Goal: Task Accomplishment & Management: Use online tool/utility

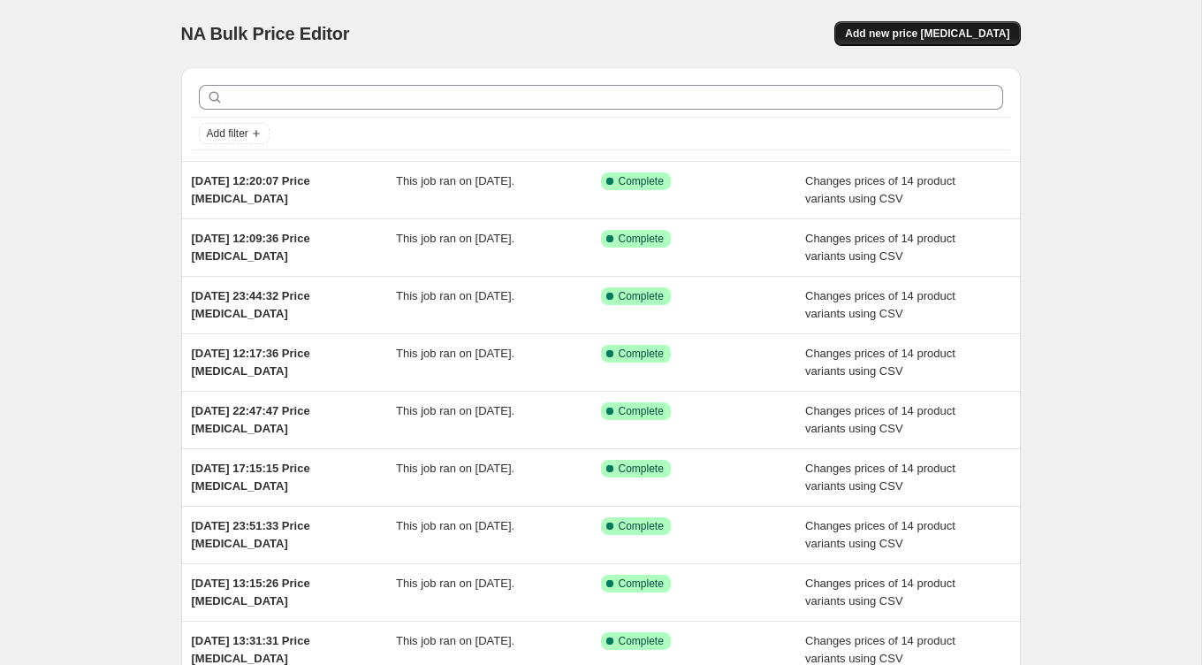
click at [908, 37] on span "Add new price [MEDICAL_DATA]" at bounding box center [927, 34] width 164 height 14
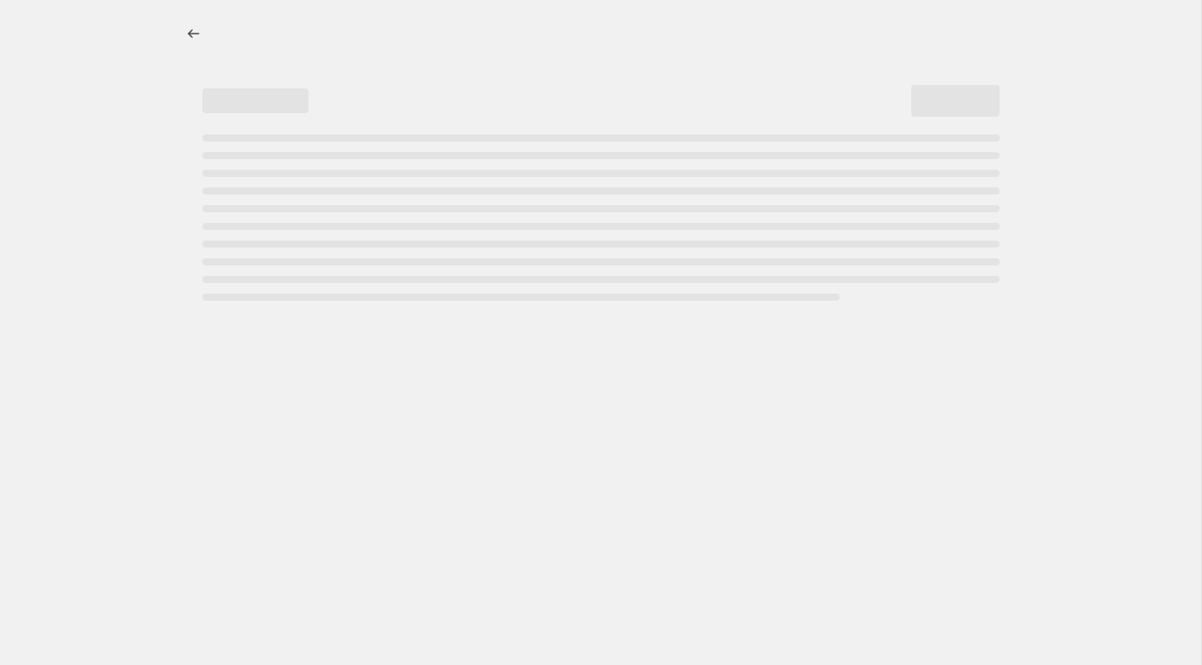
select select "percentage"
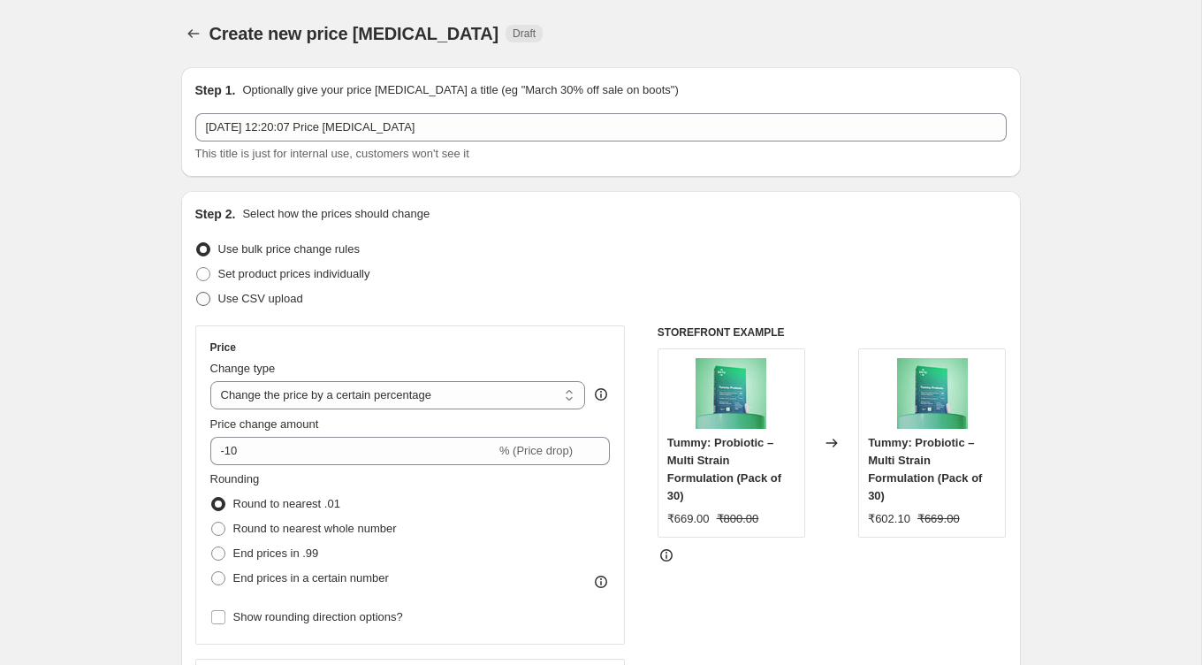
click at [205, 309] on label "Use CSV upload" at bounding box center [249, 298] width 108 height 25
click at [197, 293] on input "Use CSV upload" at bounding box center [196, 292] width 1 height 1
radio input "true"
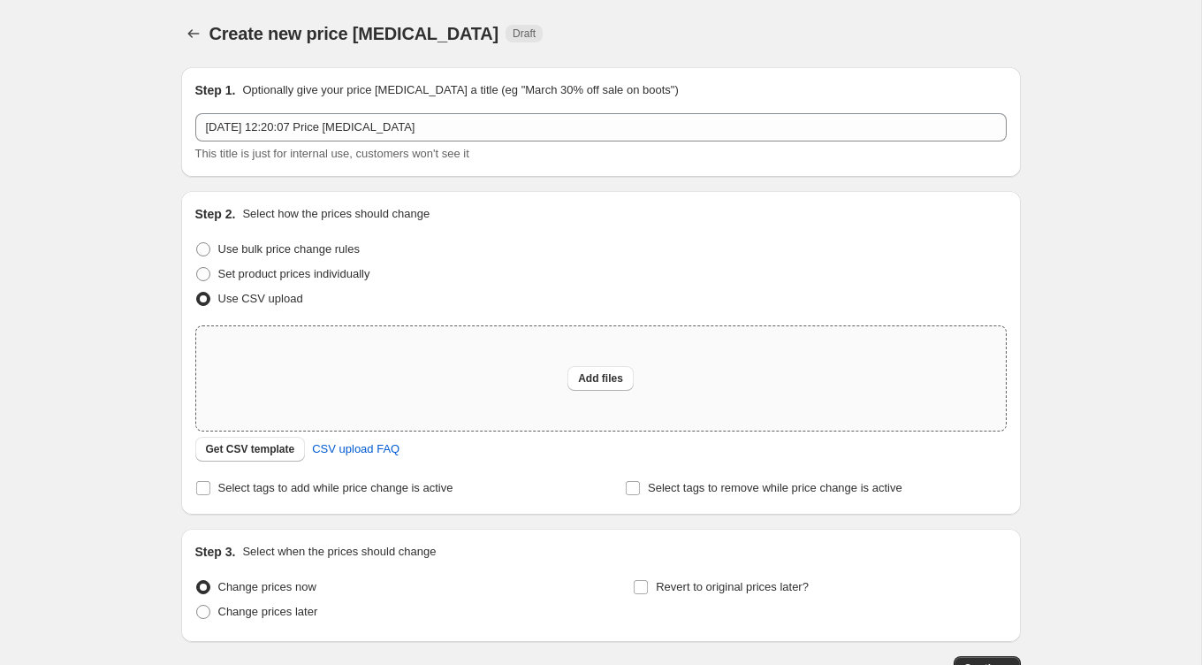
click at [499, 348] on div "Add files" at bounding box center [601, 378] width 810 height 104
type input "C:\fakepath\price change new [DATE]csv"
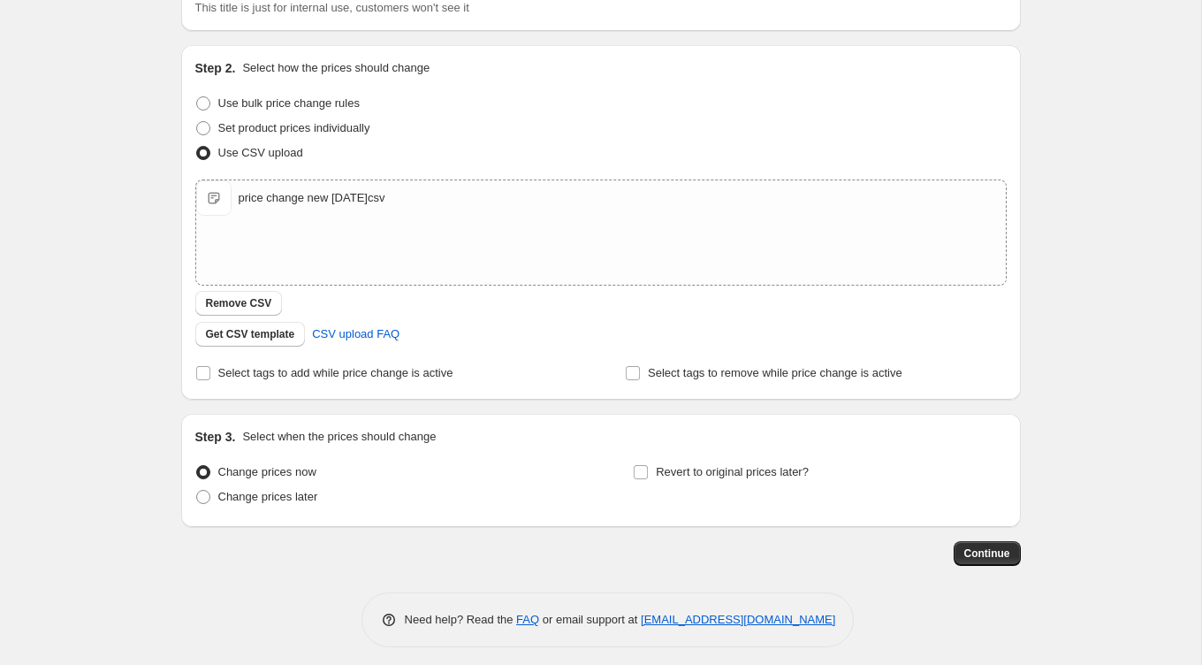
scroll to position [153, 0]
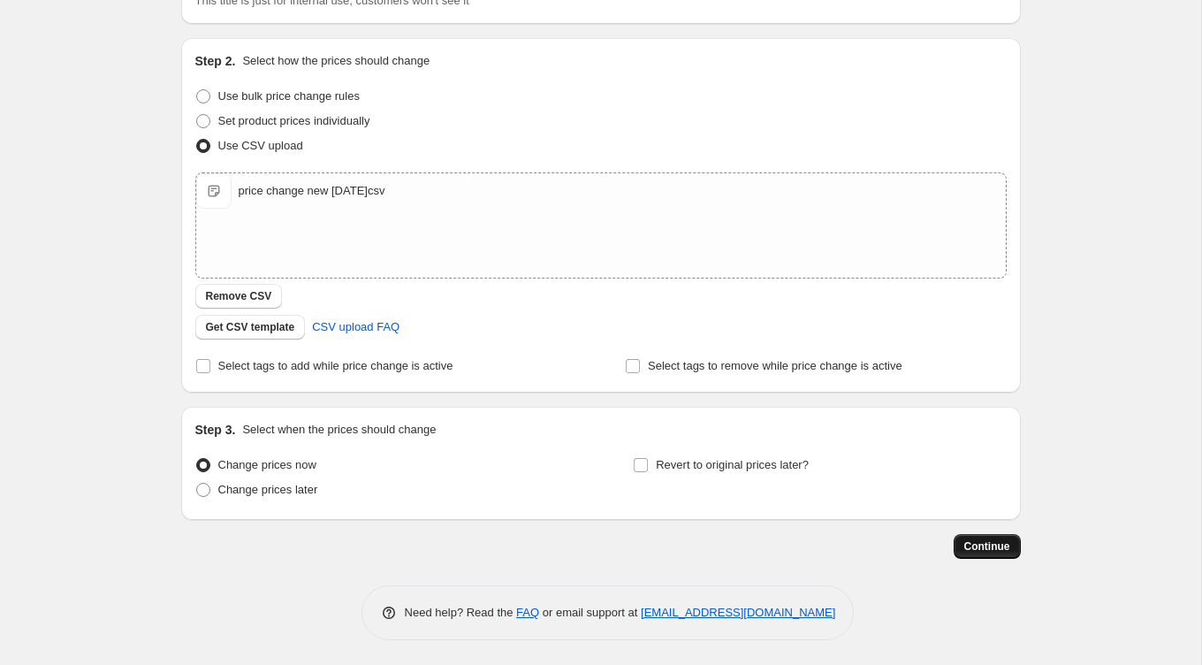
click at [991, 537] on button "Continue" at bounding box center [987, 546] width 67 height 25
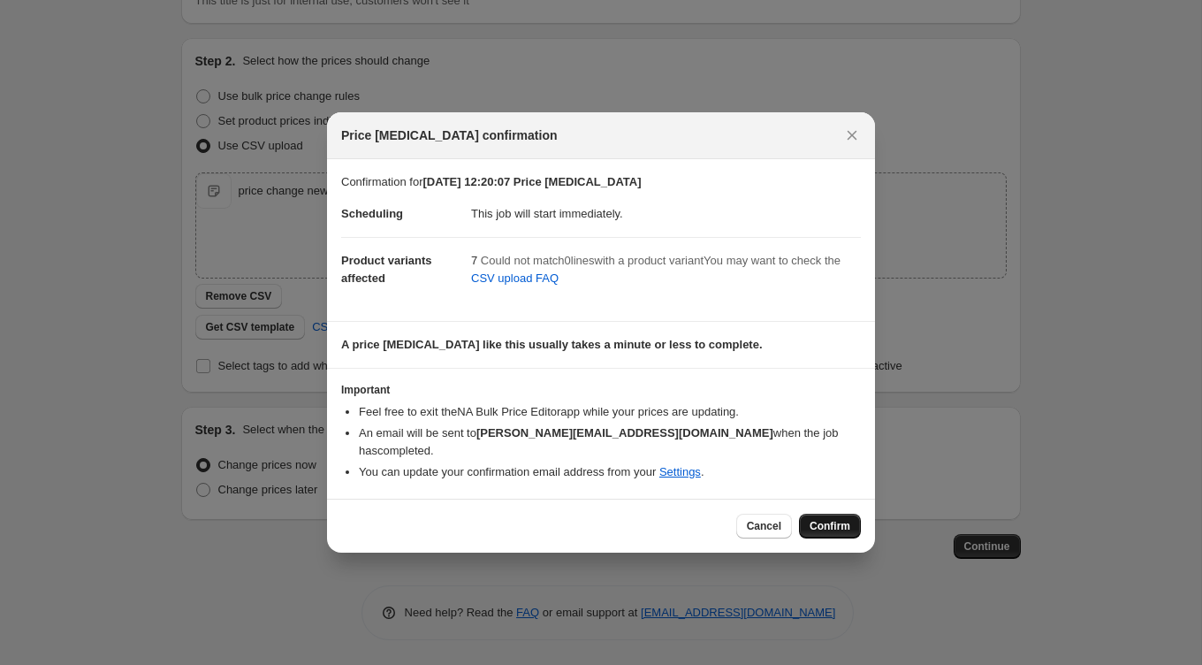
click at [845, 519] on span "Confirm" at bounding box center [830, 526] width 41 height 14
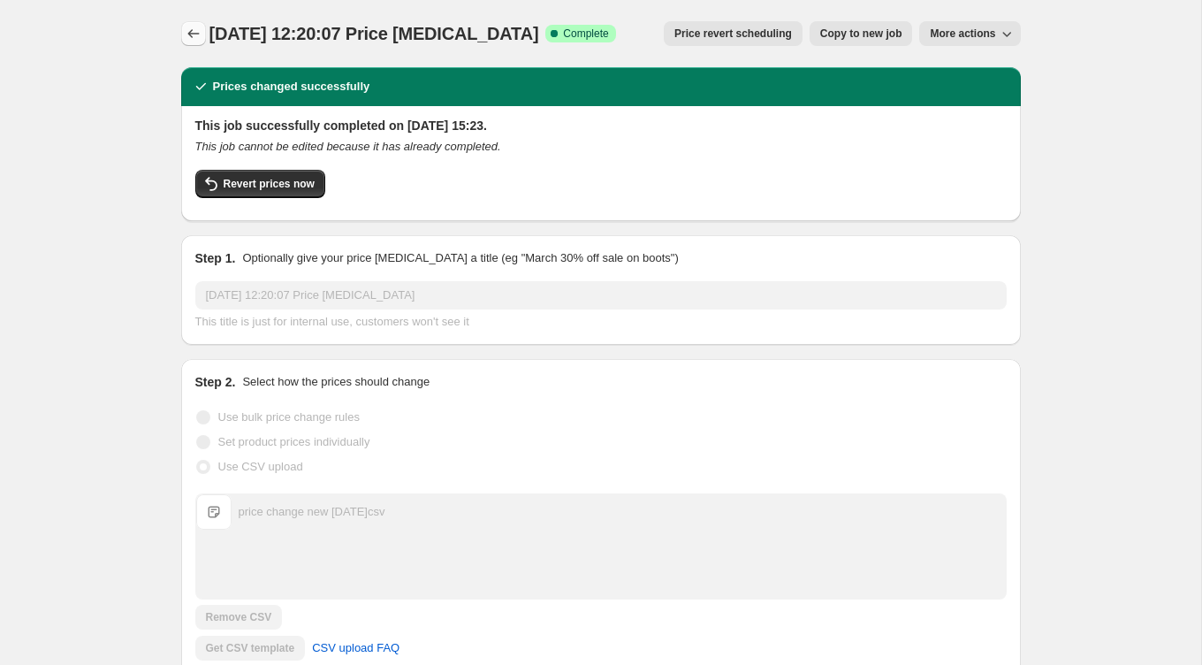
click at [193, 36] on icon "Price change jobs" at bounding box center [194, 34] width 18 height 18
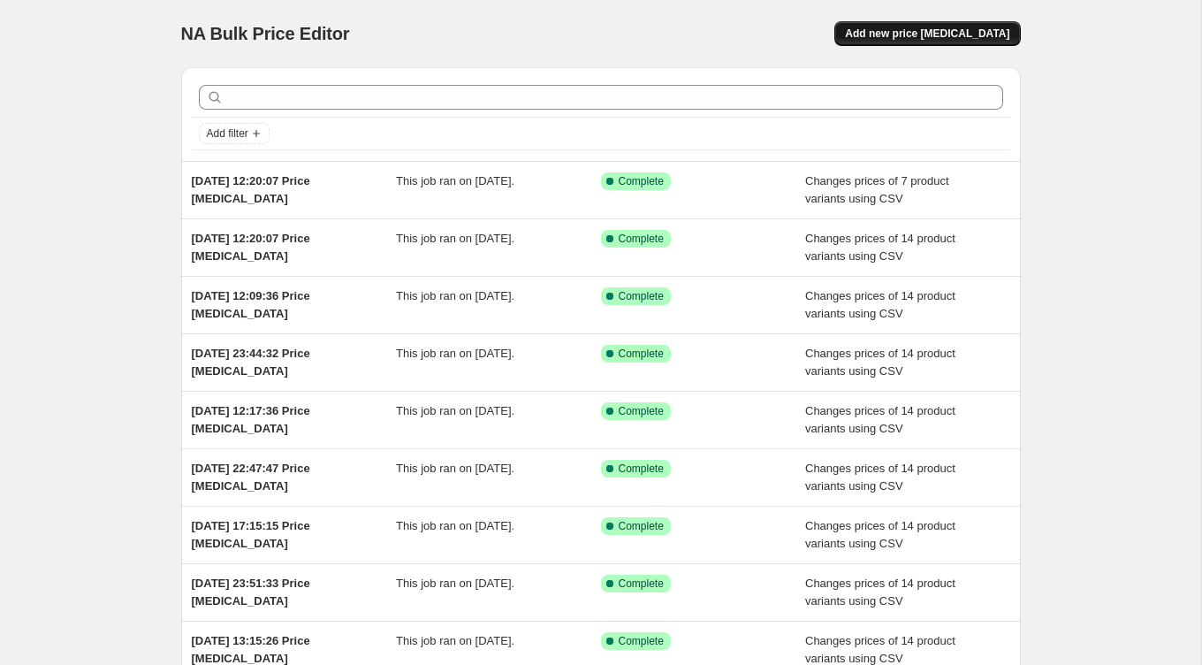
click at [962, 42] on button "Add new price [MEDICAL_DATA]" at bounding box center [927, 33] width 186 height 25
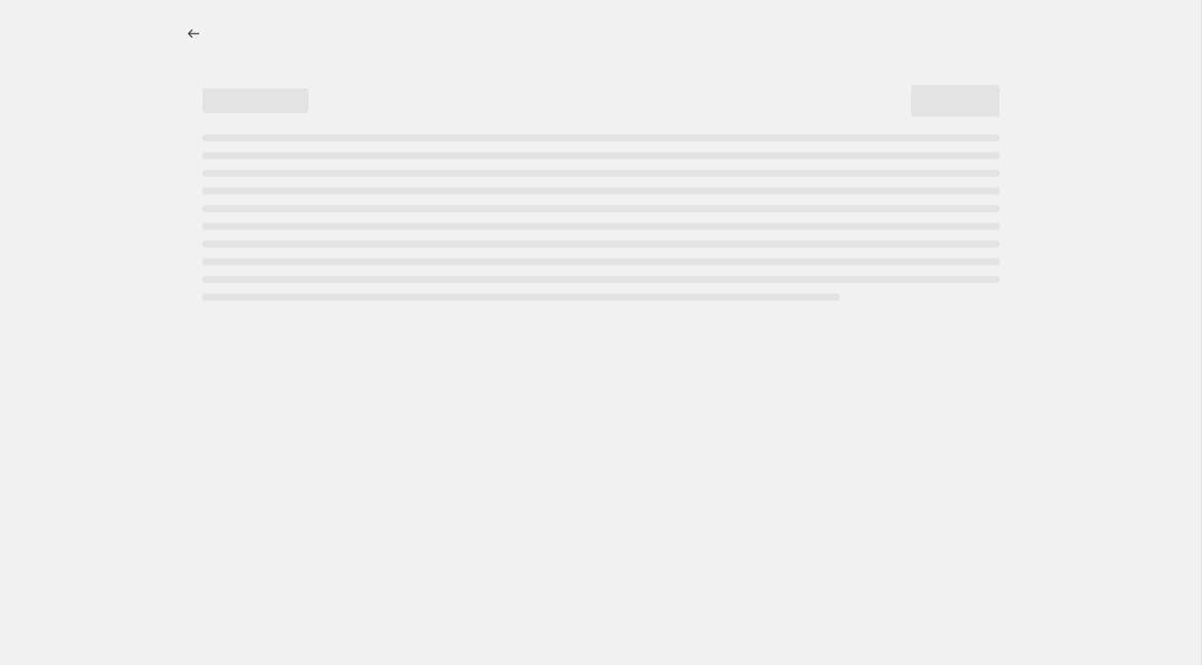
select select "percentage"
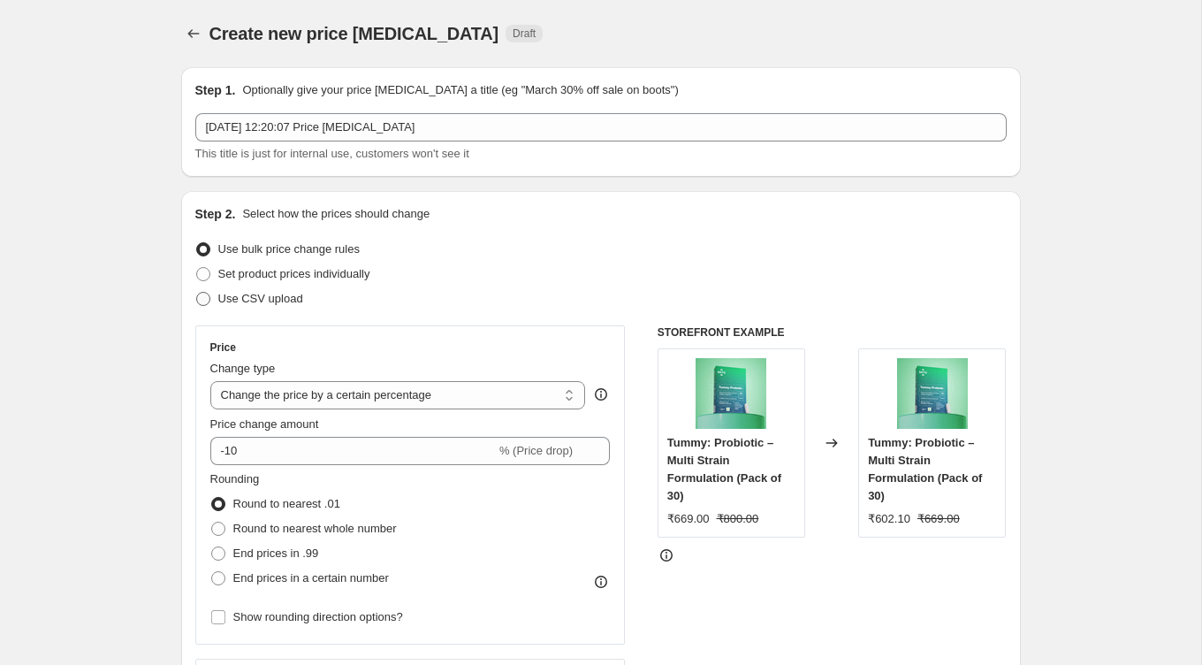
click at [254, 295] on span "Use CSV upload" at bounding box center [260, 298] width 85 height 13
click at [197, 293] on input "Use CSV upload" at bounding box center [196, 292] width 1 height 1
radio input "true"
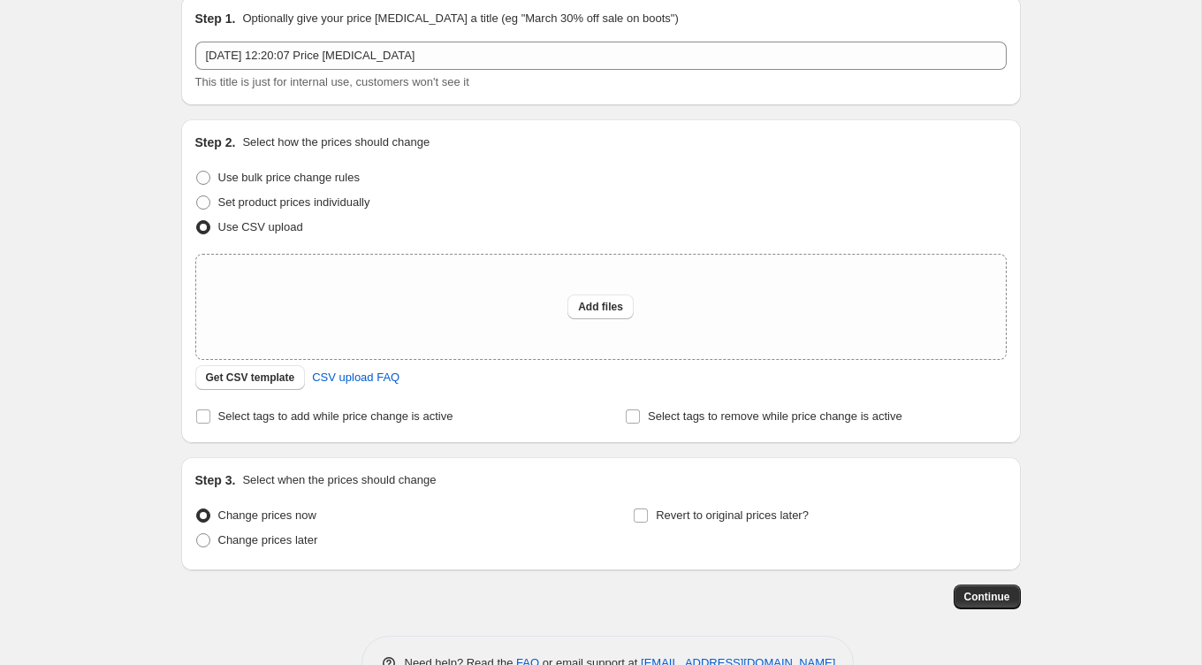
scroll to position [123, 0]
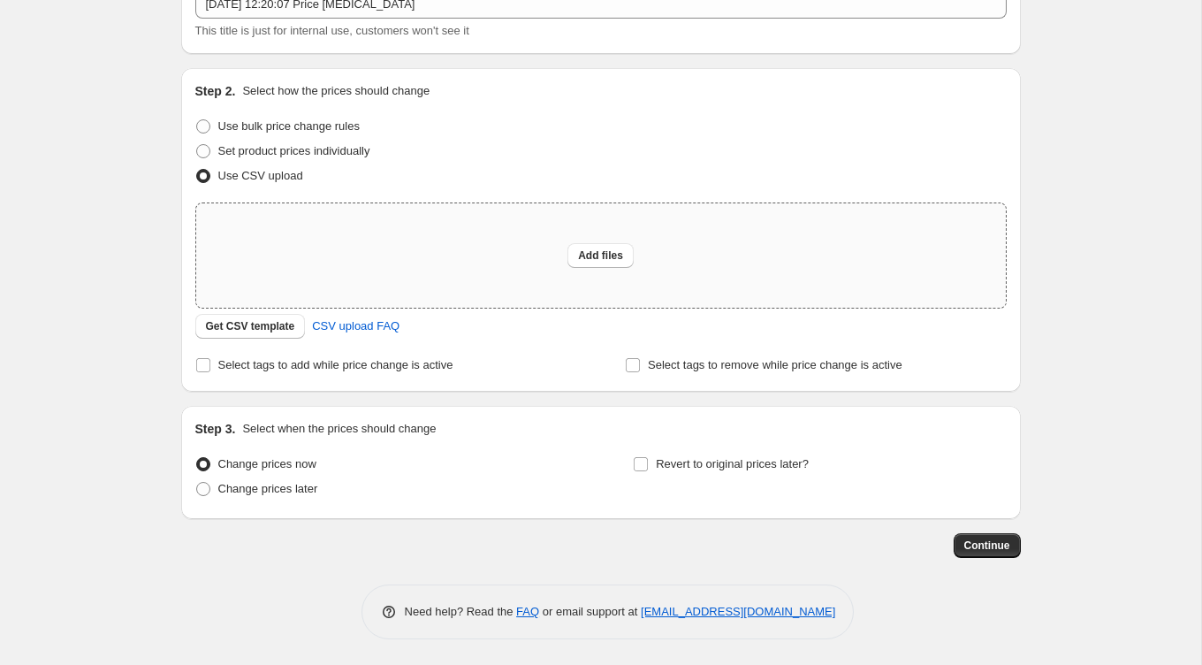
click at [390, 225] on div "Add files" at bounding box center [601, 255] width 810 height 104
type input "C:\fakepath\price change new [DATE]csv"
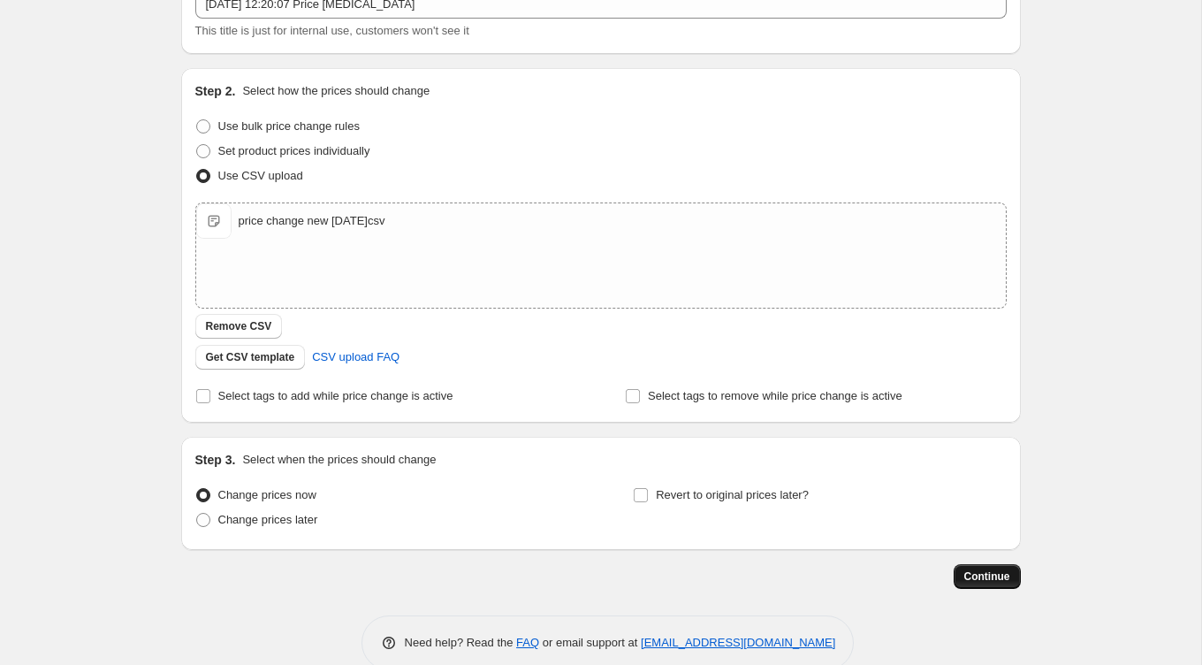
click at [979, 574] on span "Continue" at bounding box center [987, 576] width 46 height 14
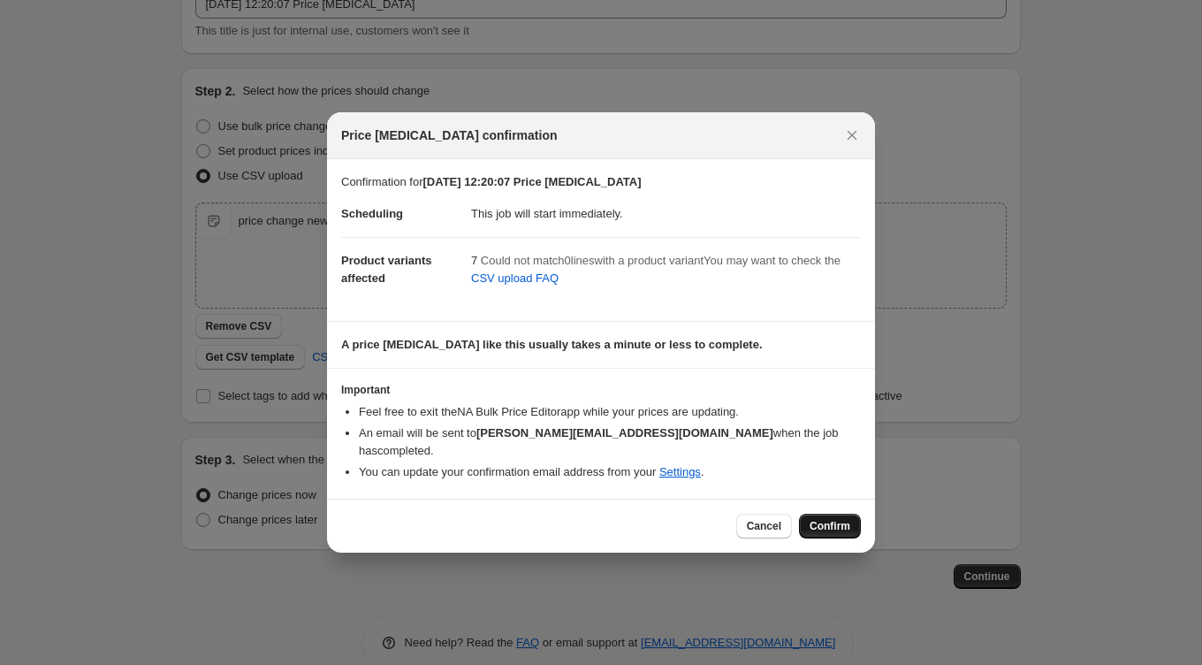
click at [836, 521] on span "Confirm" at bounding box center [830, 526] width 41 height 14
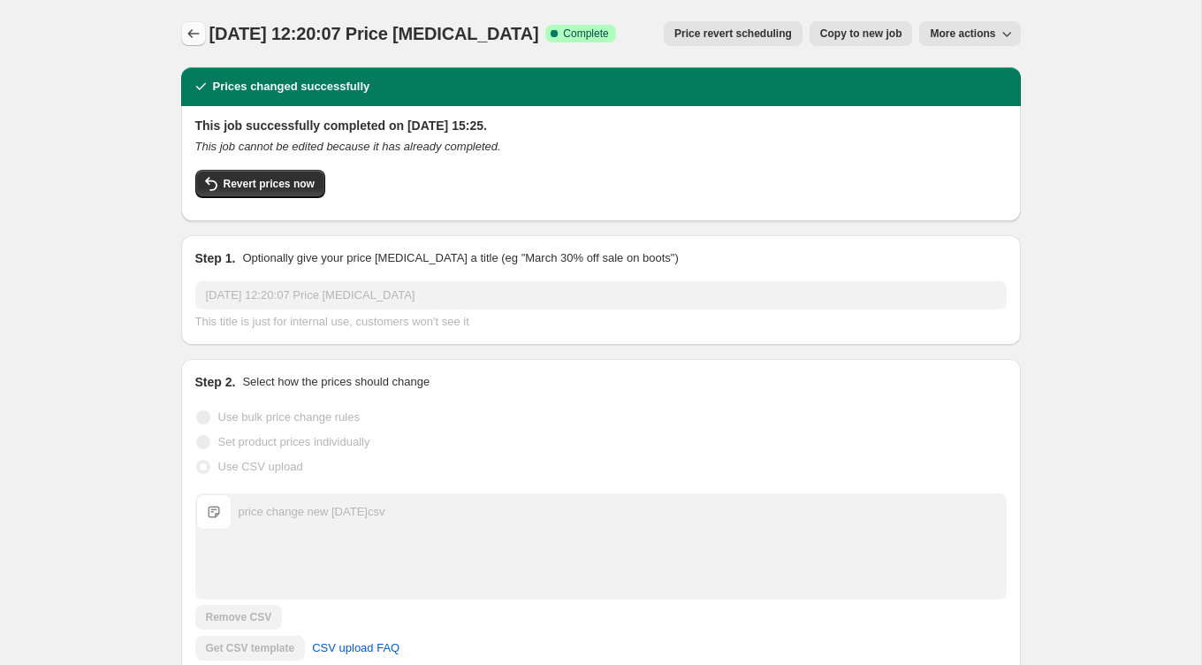
click at [199, 34] on icon "Price change jobs" at bounding box center [194, 34] width 18 height 18
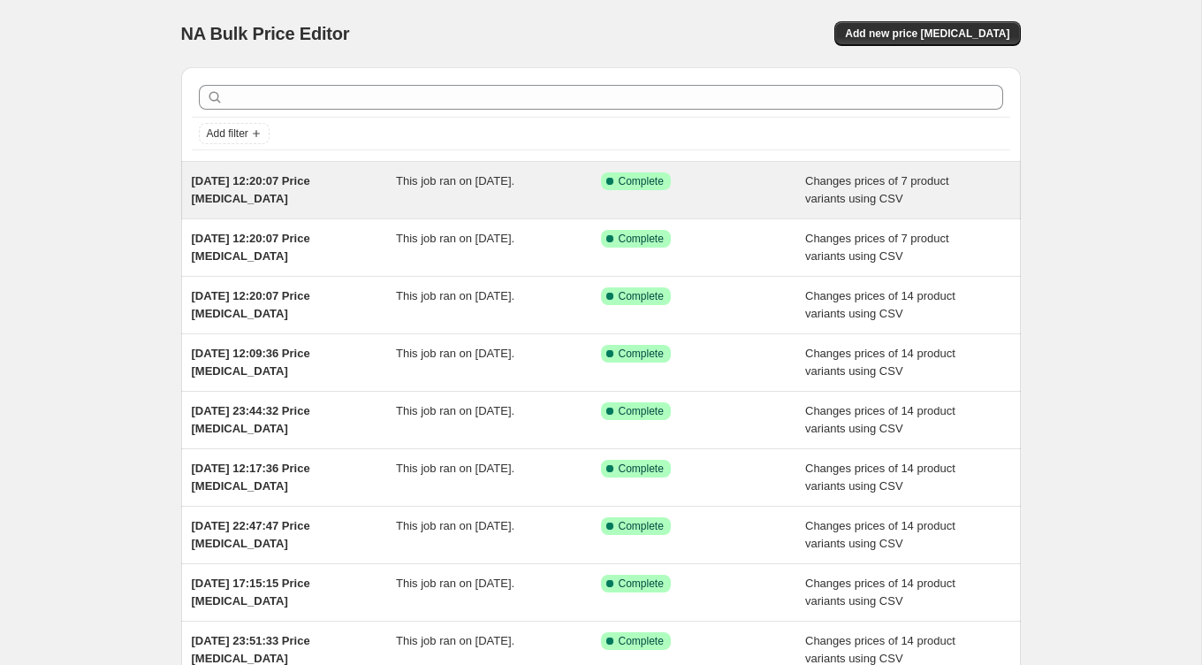
click at [318, 191] on div "[DATE] 12:20:07 Price [MEDICAL_DATA]" at bounding box center [294, 189] width 205 height 35
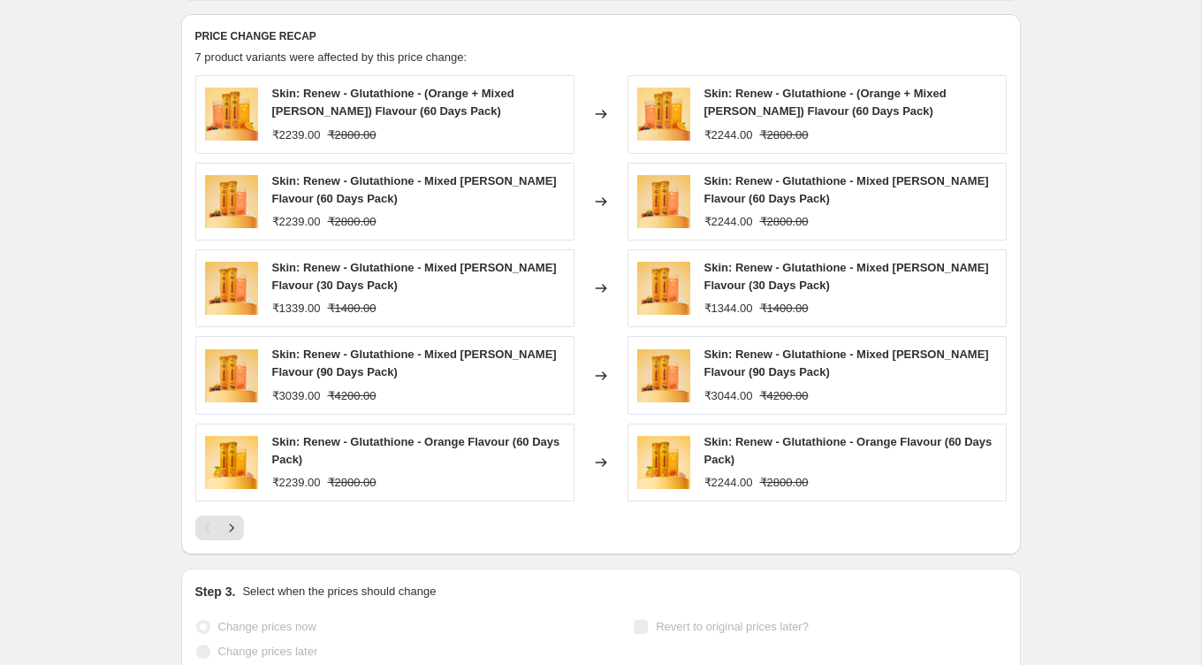
scroll to position [720, 0]
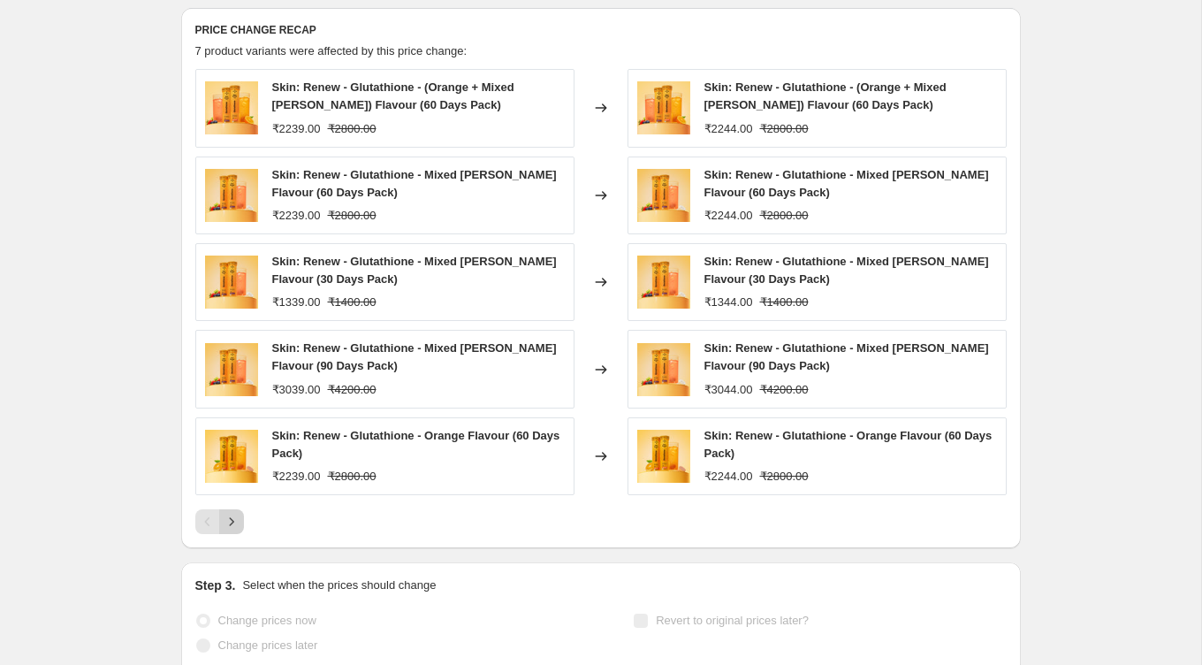
click at [234, 522] on icon "Next" at bounding box center [232, 522] width 18 height 18
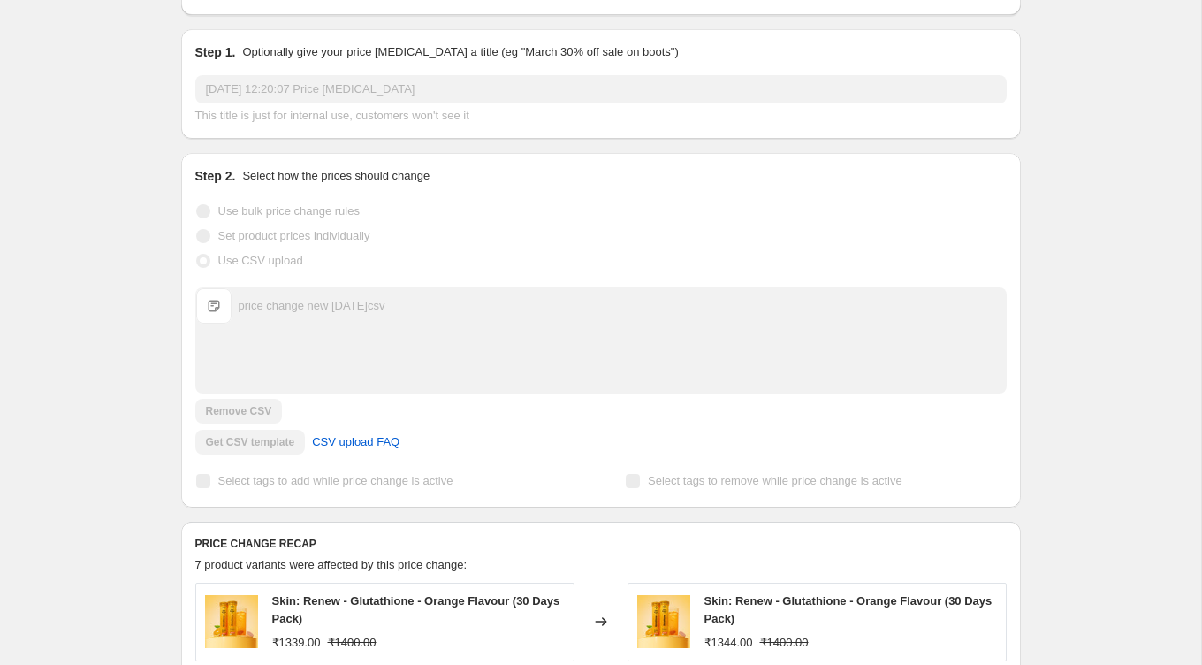
scroll to position [0, 0]
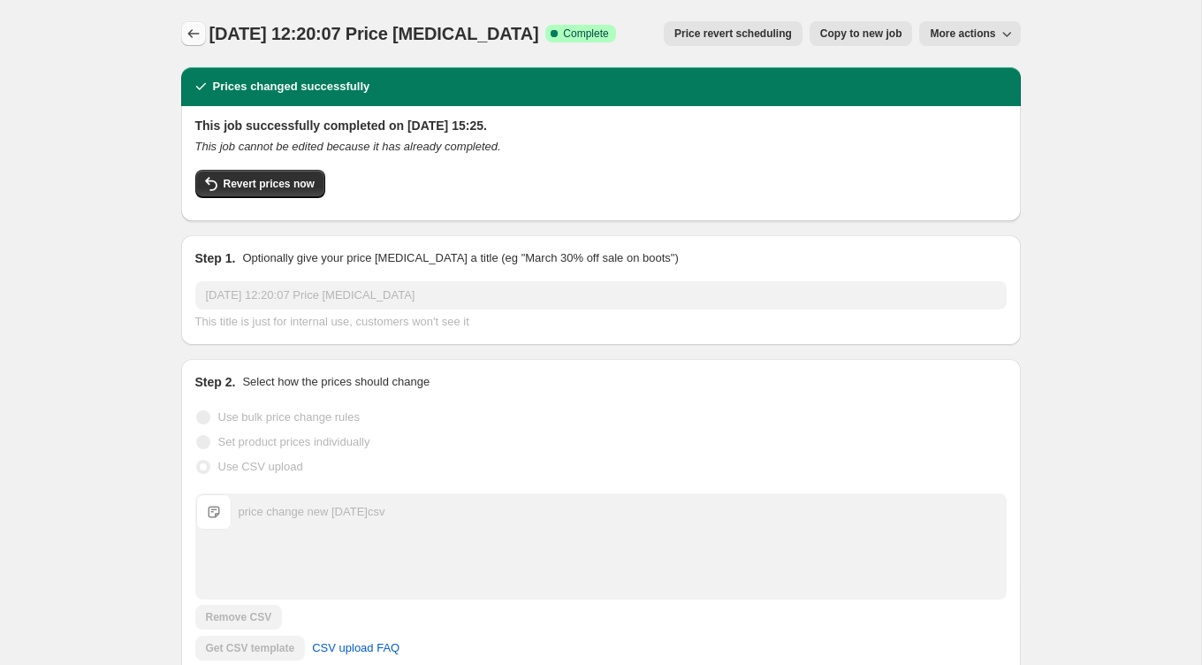
click at [192, 34] on icon "Price change jobs" at bounding box center [192, 33] width 11 height 9
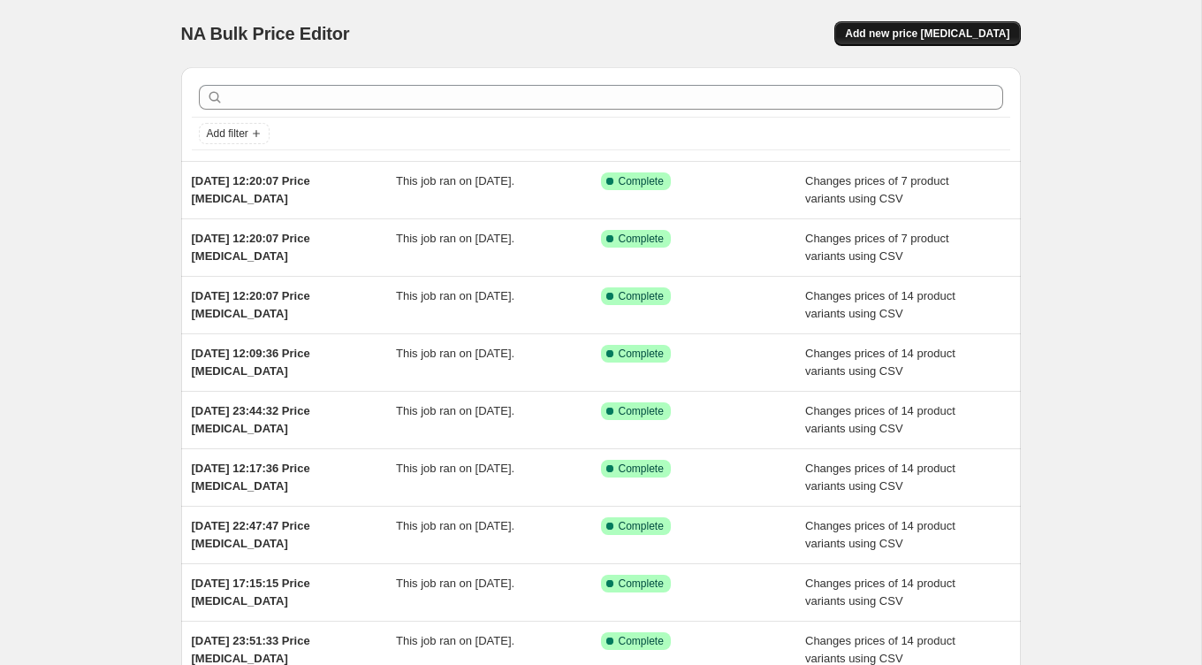
click at [896, 37] on span "Add new price [MEDICAL_DATA]" at bounding box center [927, 34] width 164 height 14
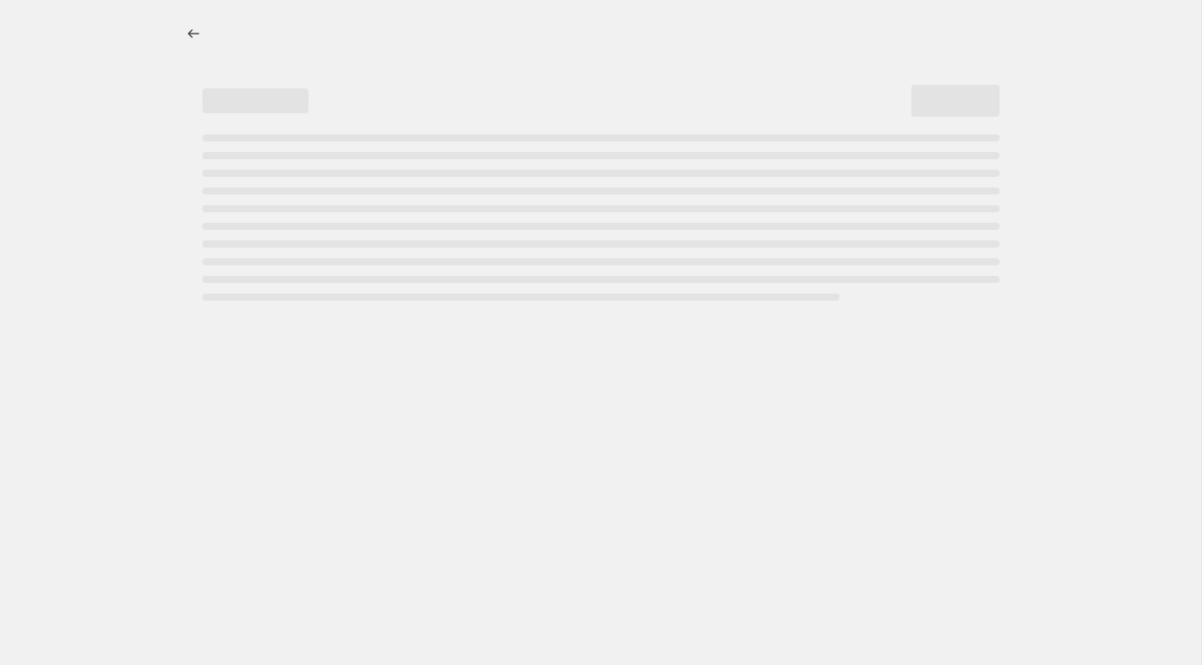
select select "percentage"
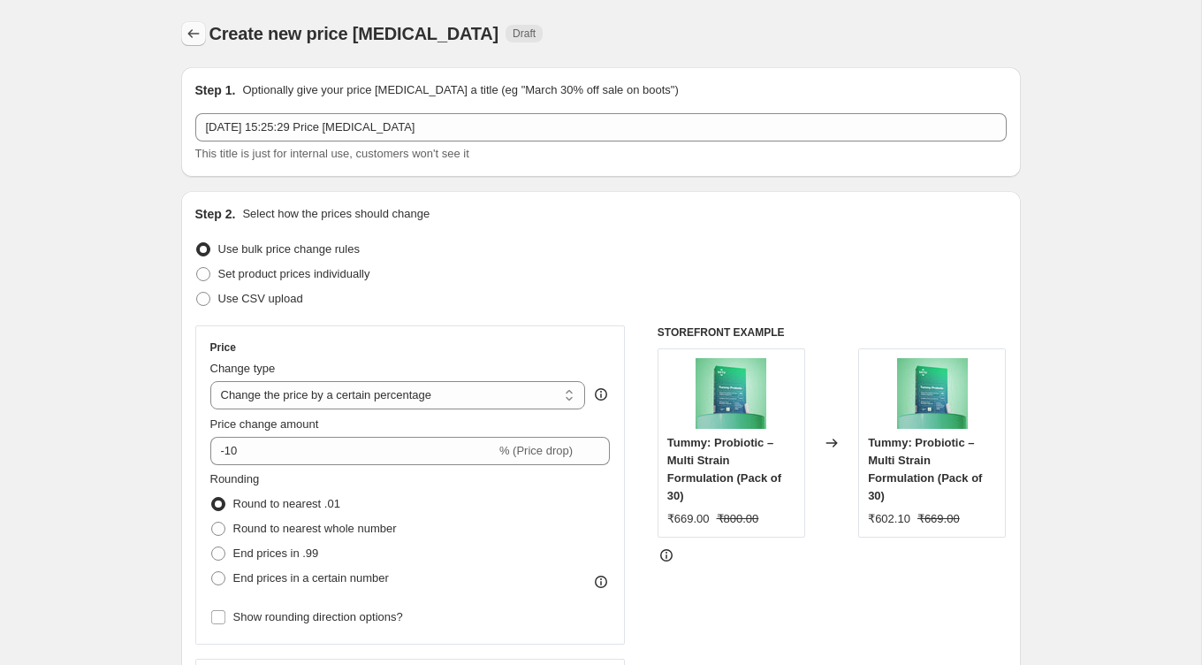
click at [194, 34] on icon "Price change jobs" at bounding box center [194, 34] width 18 height 18
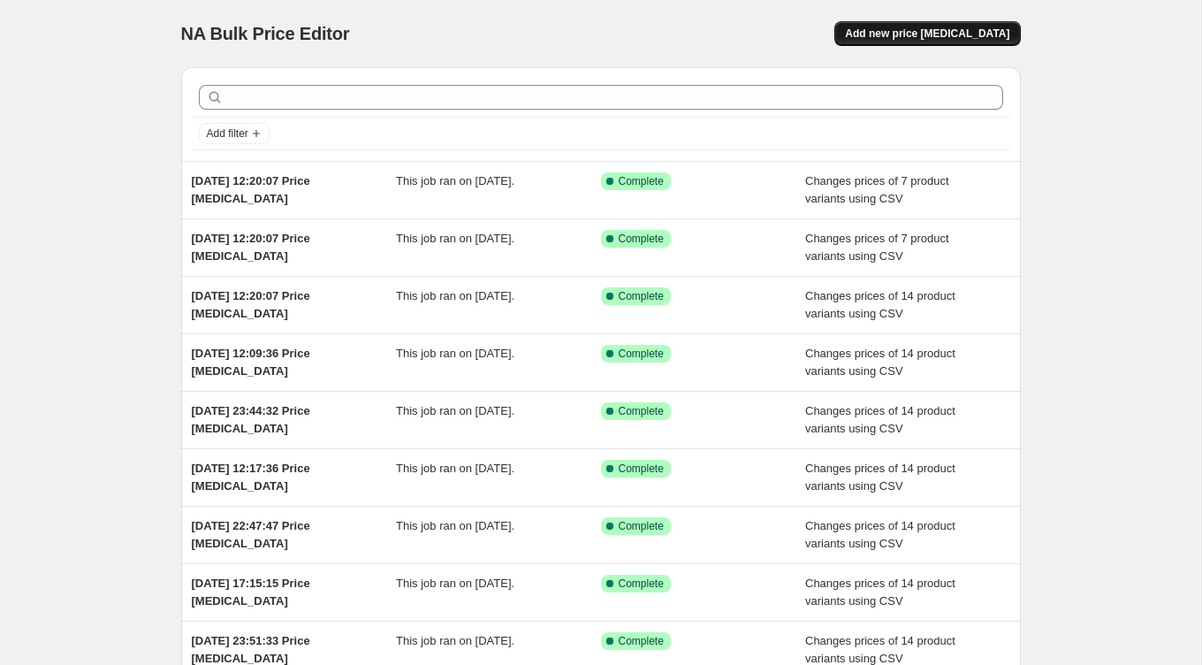
click at [917, 25] on button "Add new price [MEDICAL_DATA]" at bounding box center [927, 33] width 186 height 25
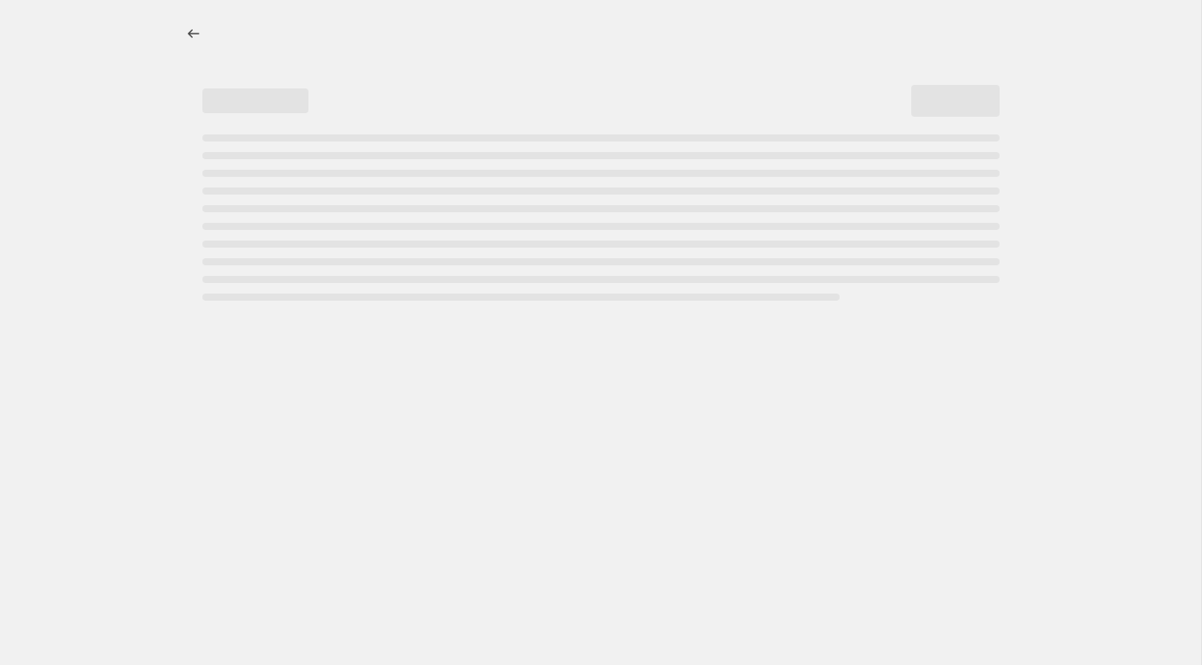
select select "percentage"
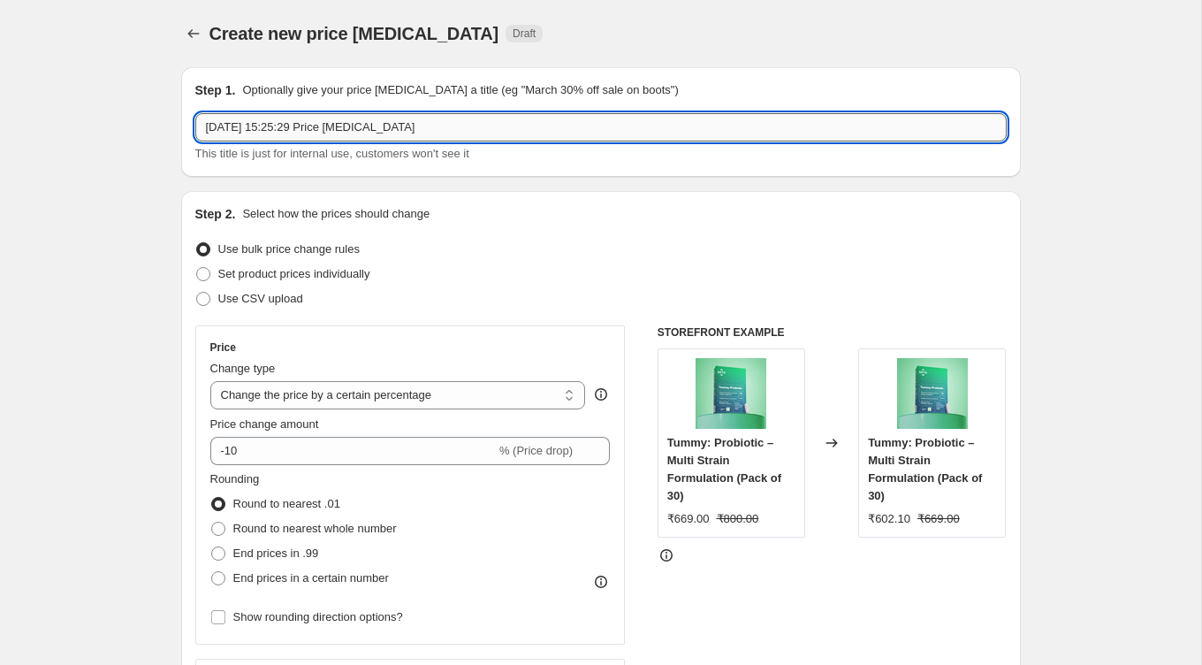
click at [532, 126] on input "1 Sept 2025, 15:25:29 Price change job" at bounding box center [601, 127] width 812 height 28
type input "1 Sept 2025, 15:25:29 Price change job final"
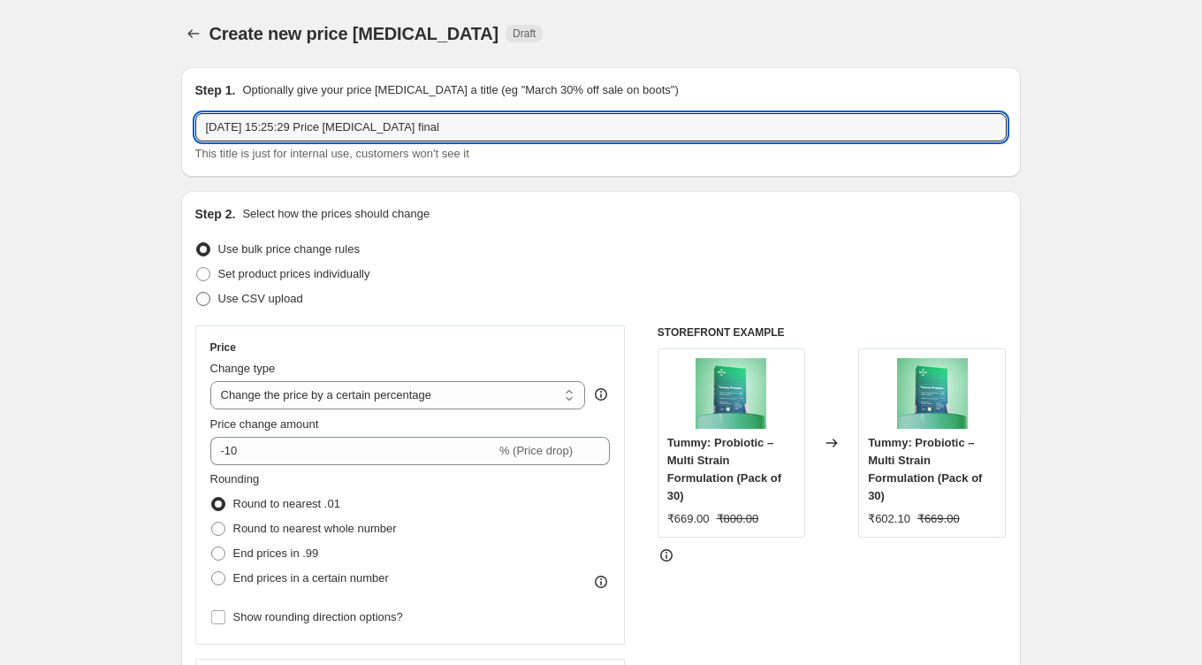
click at [302, 296] on span "Use CSV upload" at bounding box center [260, 298] width 85 height 13
click at [197, 293] on input "Use CSV upload" at bounding box center [196, 292] width 1 height 1
radio input "true"
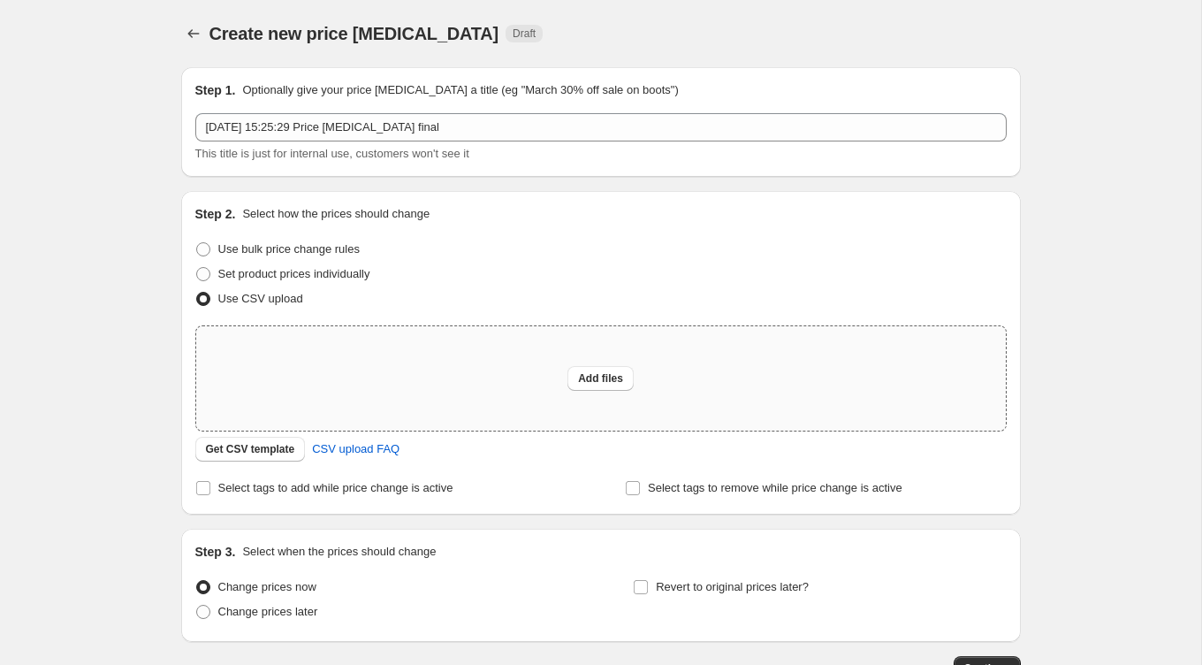
click at [362, 352] on div "Add files" at bounding box center [601, 378] width 810 height 104
type input "C:\fakepath\price change new [DATE]csv"
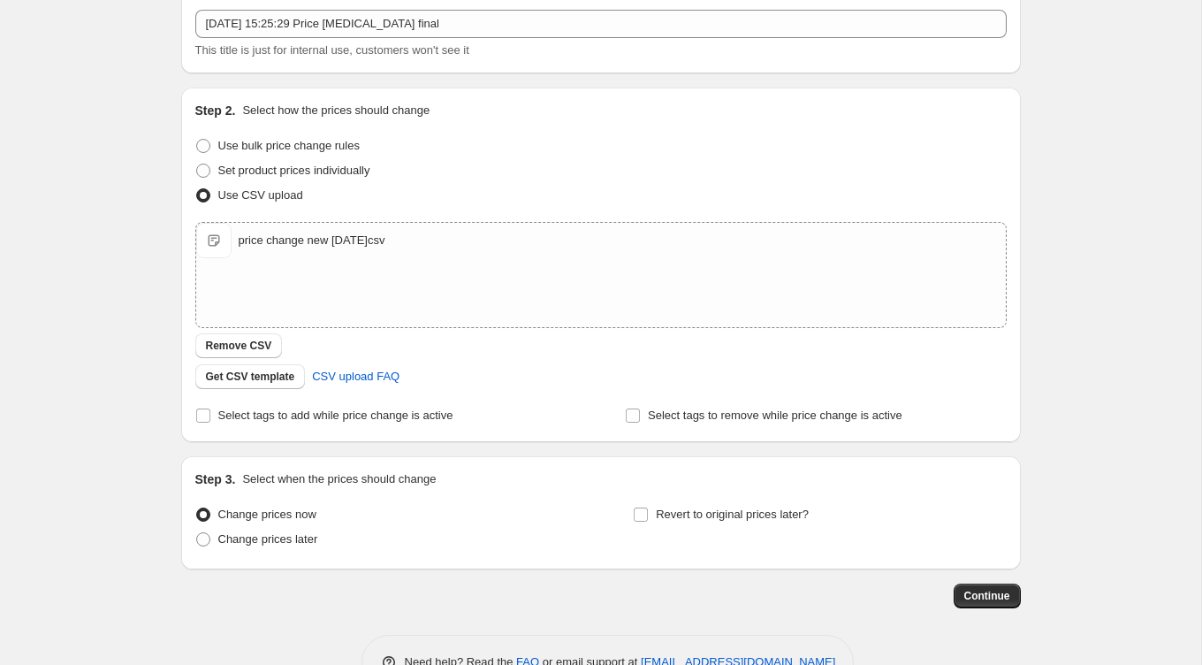
scroll to position [153, 0]
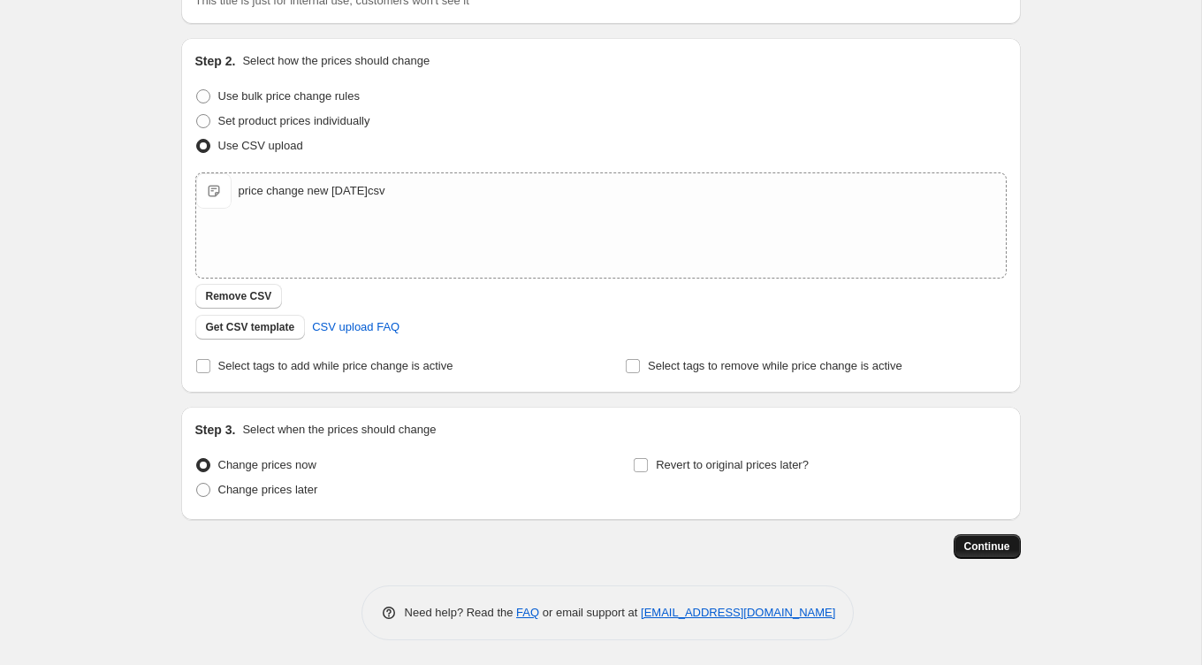
click at [986, 547] on span "Continue" at bounding box center [987, 546] width 46 height 14
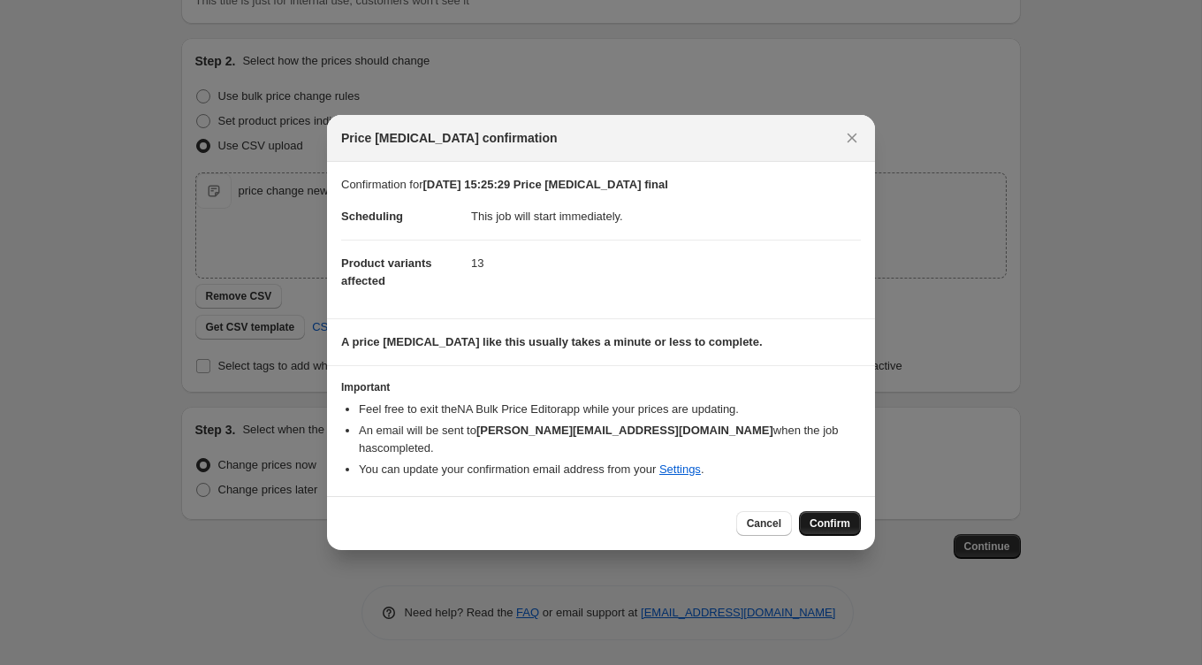
click at [830, 516] on span "Confirm" at bounding box center [830, 523] width 41 height 14
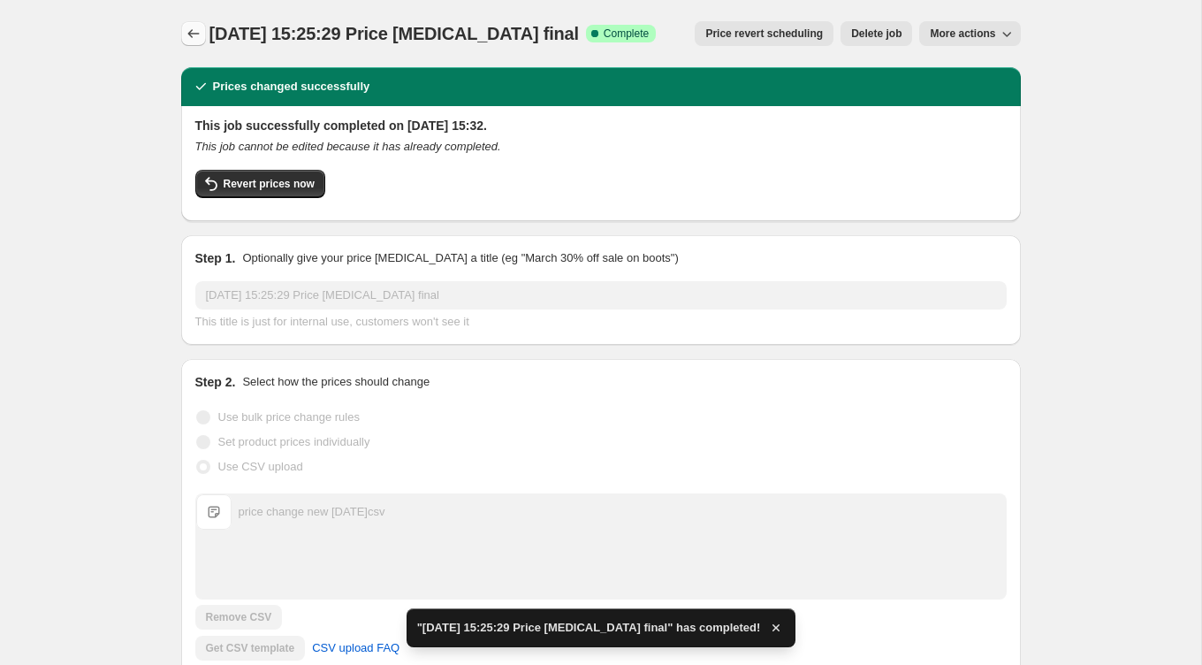
click at [197, 34] on icon "Price change jobs" at bounding box center [194, 34] width 18 height 18
